Goal: Find specific fact: Find contact information

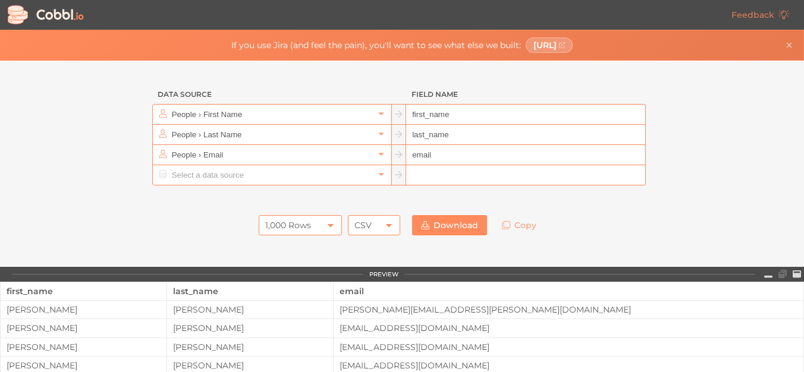
click at [384, 225] on icon at bounding box center [389, 226] width 10 height 10
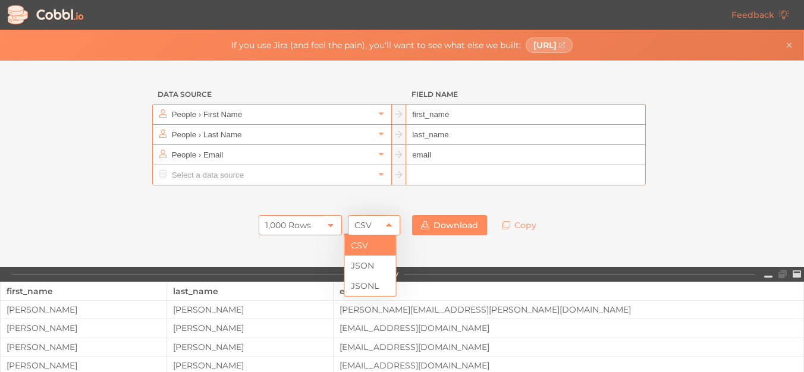
click at [215, 207] on div at bounding box center [401, 198] width 535 height 24
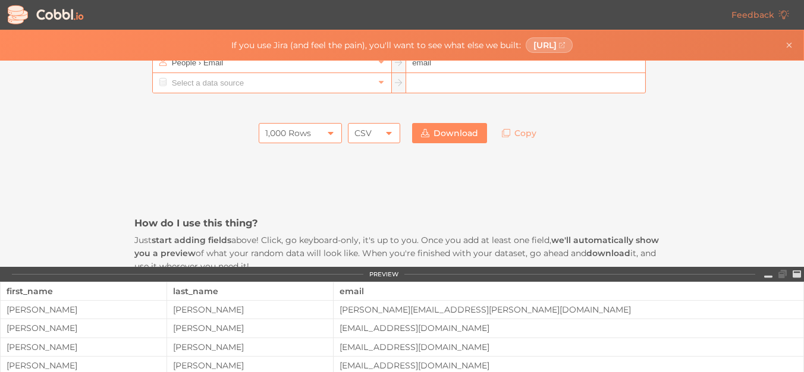
scroll to position [112, 0]
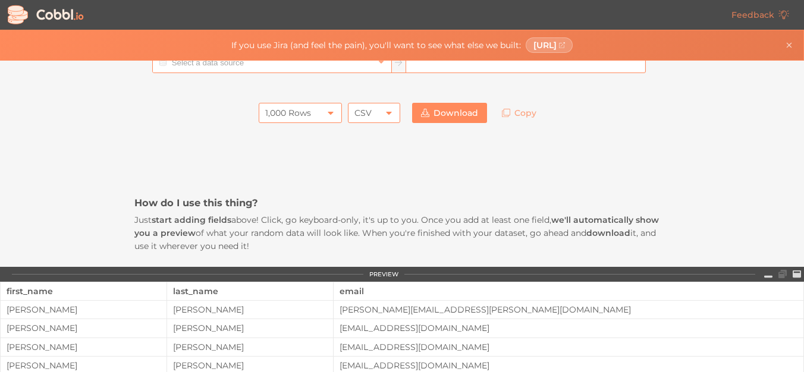
click at [646, 311] on div "[PERSON_NAME][EMAIL_ADDRESS][PERSON_NAME][DOMAIN_NAME]" at bounding box center [569, 310] width 470 height 10
click at [520, 306] on div "[PERSON_NAME][EMAIL_ADDRESS][PERSON_NAME][DOMAIN_NAME]" at bounding box center [569, 310] width 470 height 10
drag, startPoint x: 64, startPoint y: 308, endPoint x: 0, endPoint y: 306, distance: 63.7
drag, startPoint x: 324, startPoint y: 308, endPoint x: 2, endPoint y: 310, distance: 321.7
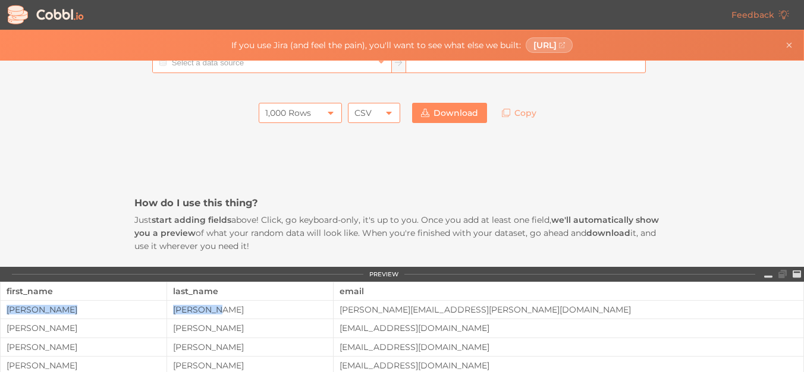
click at [2, 310] on tr "[PERSON_NAME] [PERSON_NAME][EMAIL_ADDRESS][PERSON_NAME][DOMAIN_NAME]" at bounding box center [402, 310] width 803 height 18
copy tr "[PERSON_NAME]"
